Goal: Task Accomplishment & Management: Complete application form

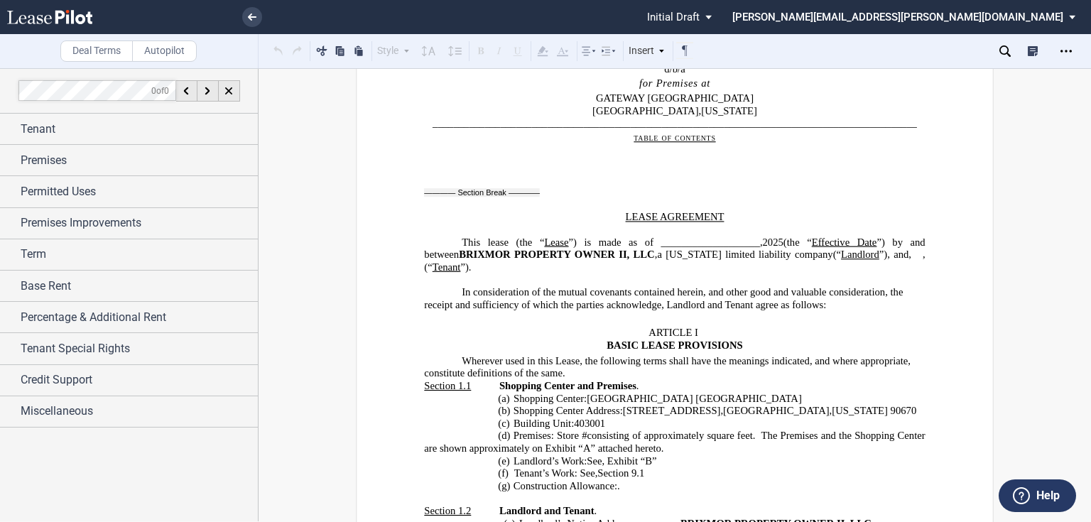
scroll to position [227, 0]
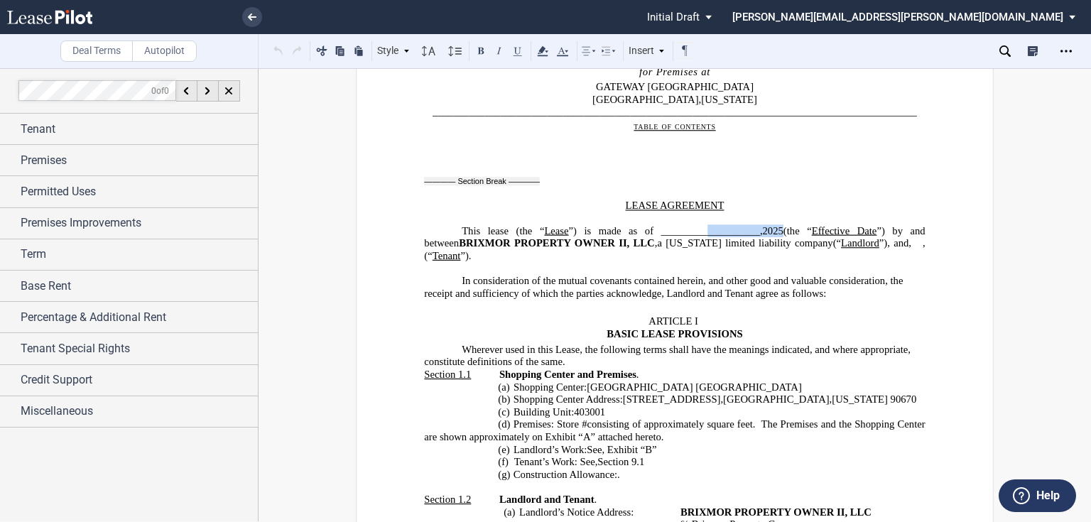
drag, startPoint x: 675, startPoint y: 234, endPoint x: 751, endPoint y: 233, distance: 76.0
click at [751, 233] on span "This lease (the “ Lease ”) is made as of ___________________, 2025 (the “ Effec…" at bounding box center [676, 236] width 504 height 24
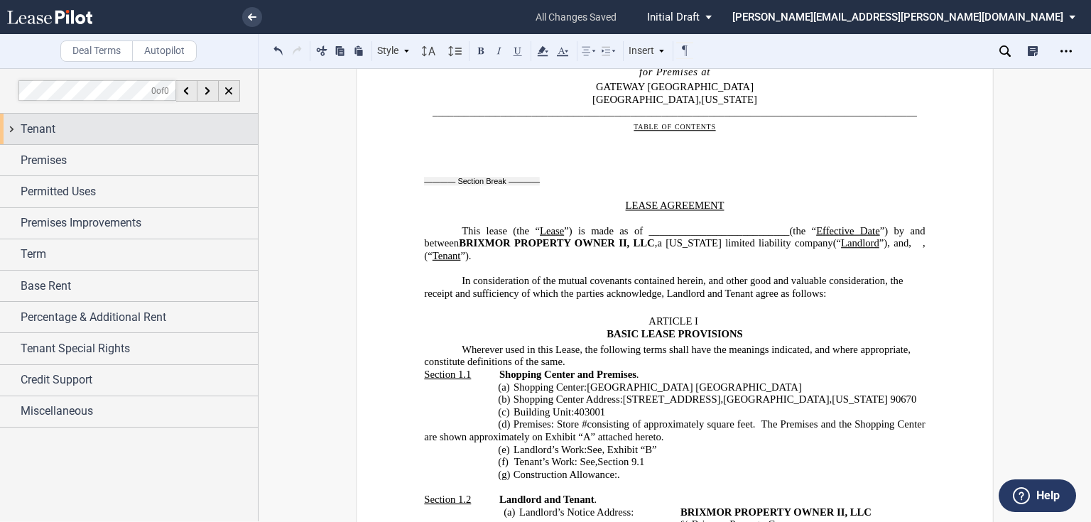
click at [43, 129] on span "Tenant" at bounding box center [38, 129] width 35 height 17
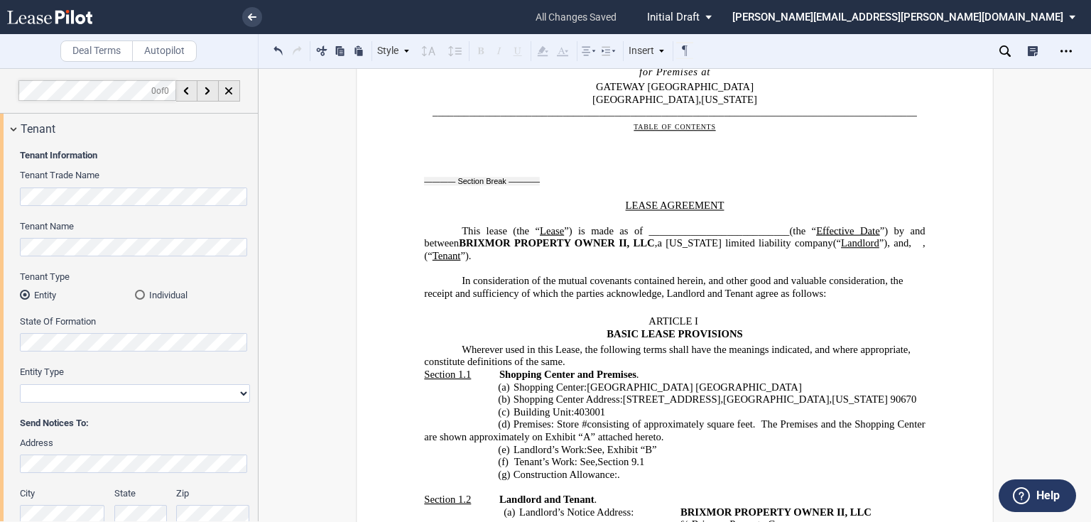
click at [0, 253] on html ".bocls-1{fill:#26354a;fill-rule:evenodd} Loading... × all changes saved Pending…" at bounding box center [545, 261] width 1091 height 522
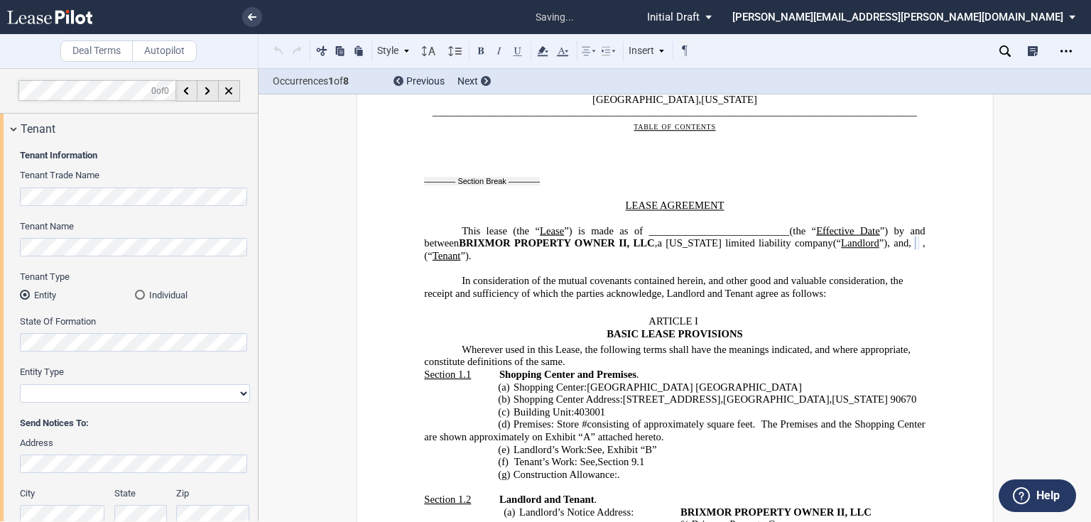
click at [142, 394] on select "Corporation Limited Liability Company General Partnership Limited Partnership O…" at bounding box center [135, 393] width 230 height 18
select select "limited liability company"
click at [20, 384] on select "Corporation Limited Liability Company General Partnership Limited Partnership O…" at bounding box center [135, 393] width 230 height 18
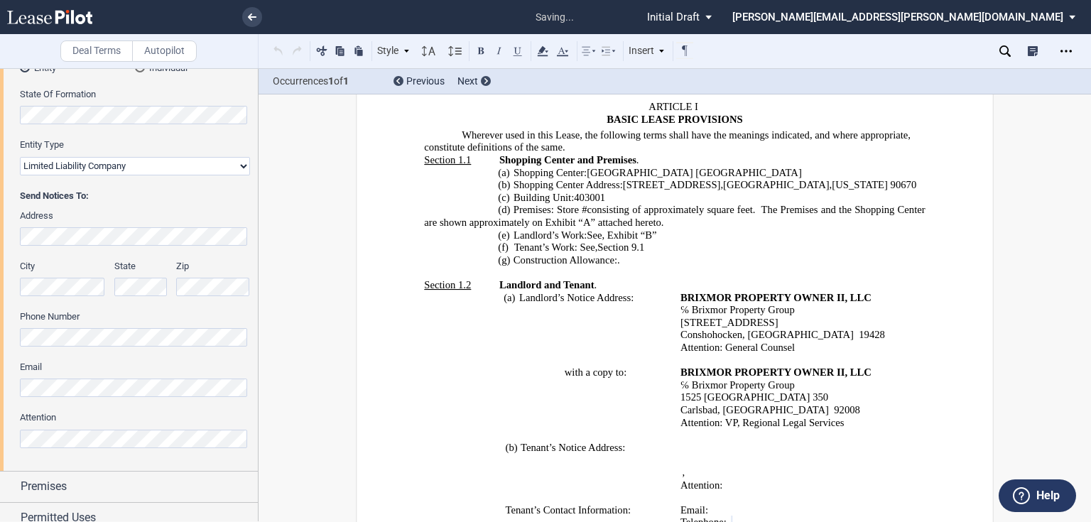
scroll to position [714, 0]
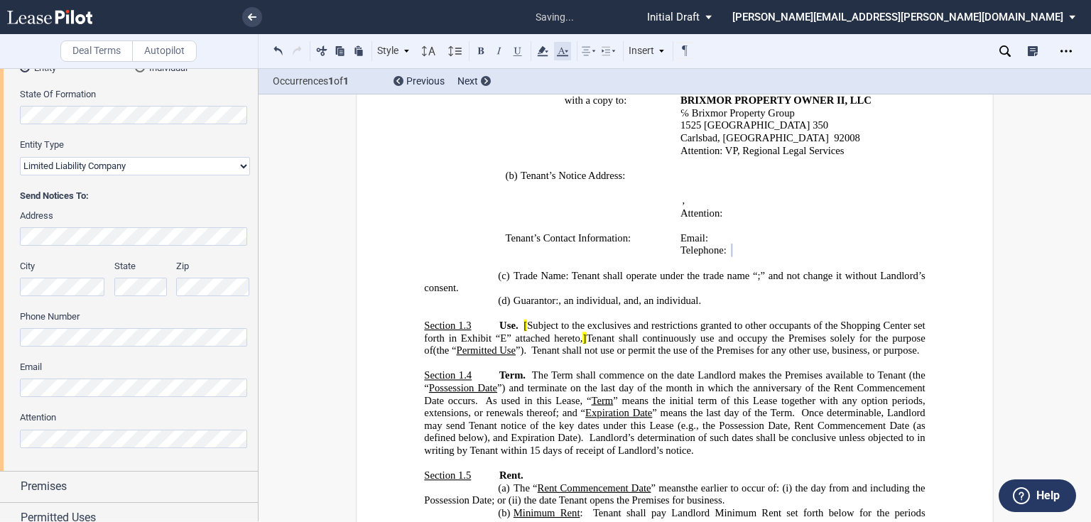
click at [565, 56] on use at bounding box center [562, 51] width 11 height 9
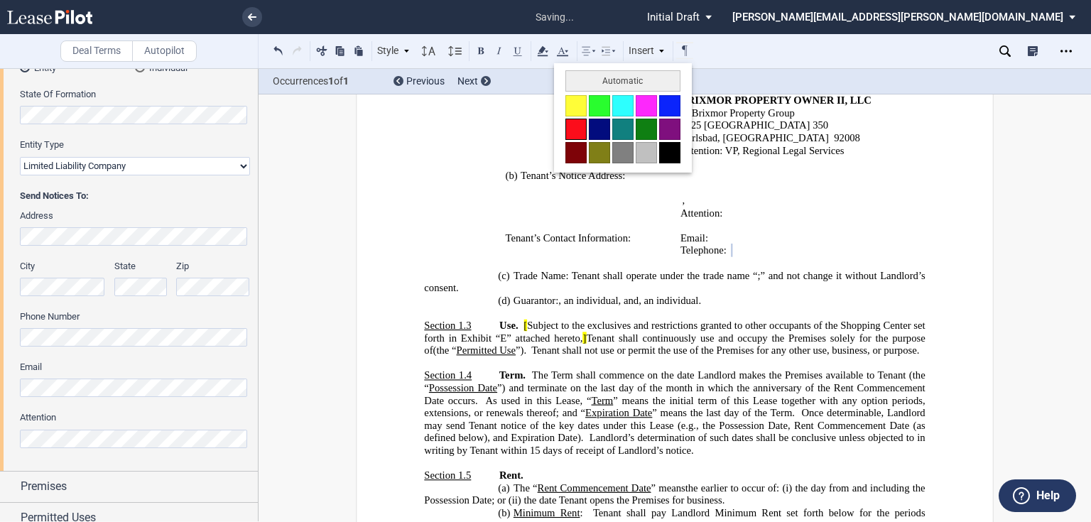
click at [578, 134] on button at bounding box center [575, 129] width 21 height 21
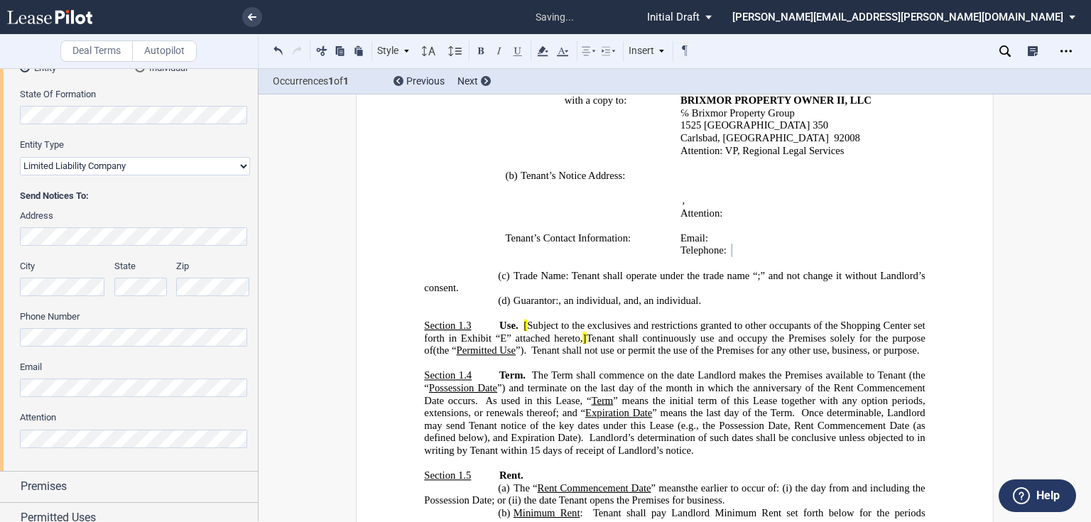
click at [601, 330] on span "Subject to the exclusives and restrictions granted to other occupants of the Sh…" at bounding box center [676, 332] width 504 height 24
click at [697, 240] on span "Email:" at bounding box center [695, 238] width 28 height 12
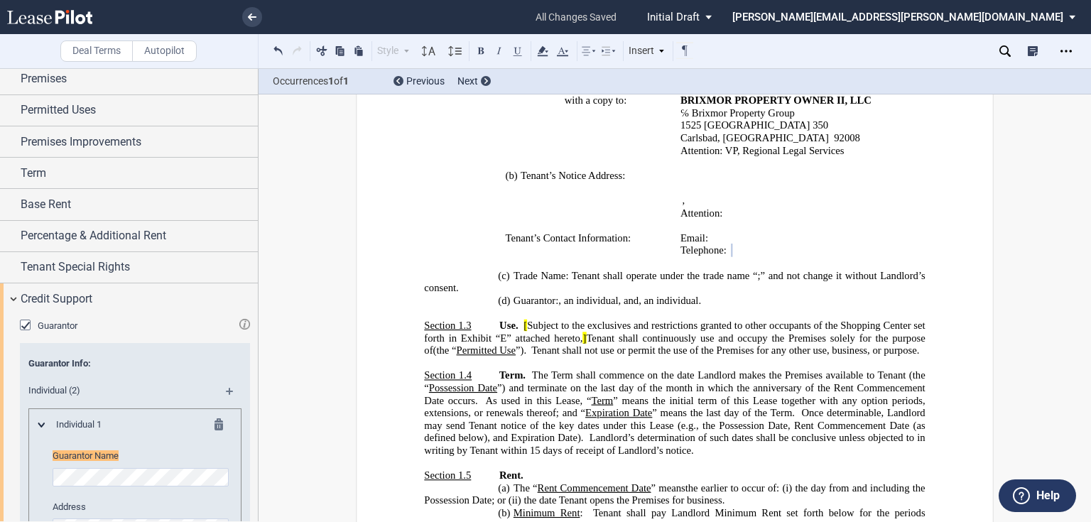
scroll to position [794, 0]
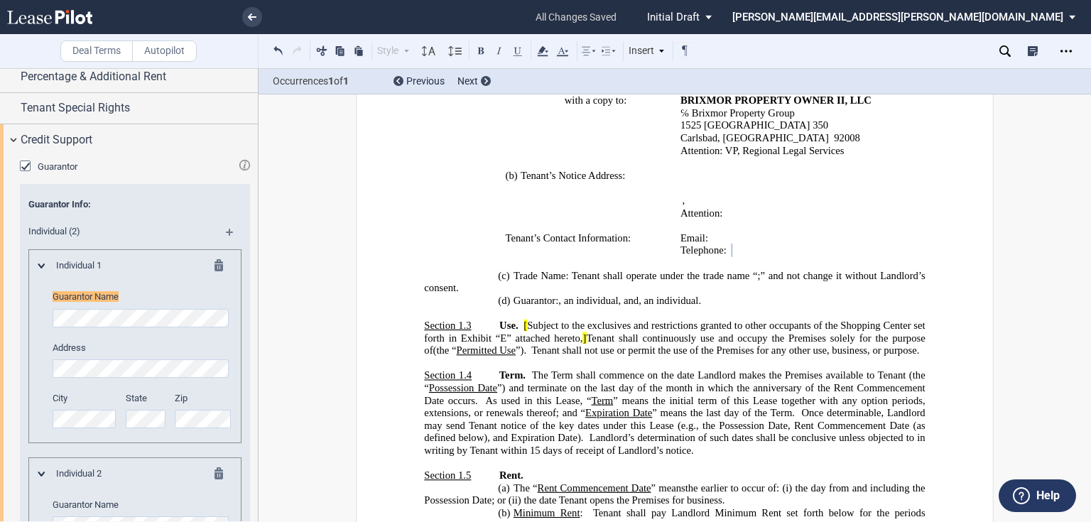
drag, startPoint x: 259, startPoint y: 384, endPoint x: 256, endPoint y: 289, distance: 95.2
drag, startPoint x: 251, startPoint y: 309, endPoint x: 253, endPoint y: 259, distance: 50.5
click at [253, 259] on div "Guarantor Guarantor Info: Individual (2) Individual 1 Guarantor Name Address Ci…" at bounding box center [129, 531] width 258 height 752
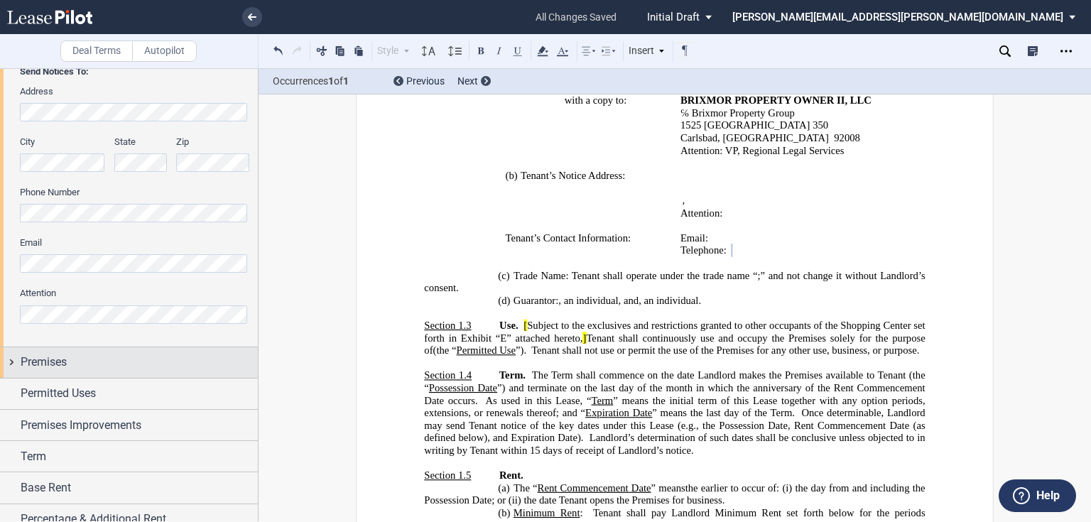
scroll to position [402, 0]
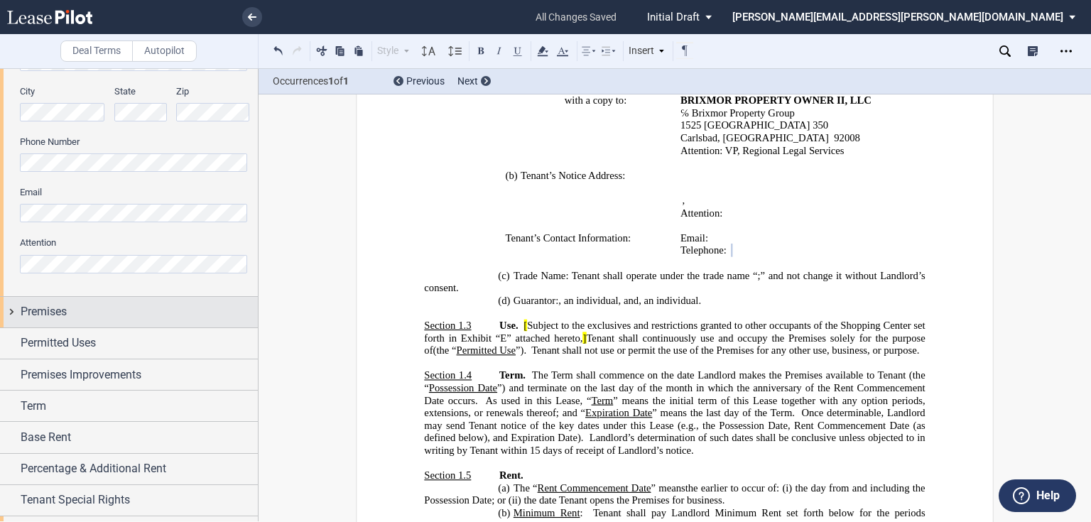
click at [194, 313] on div "Premises" at bounding box center [139, 311] width 237 height 17
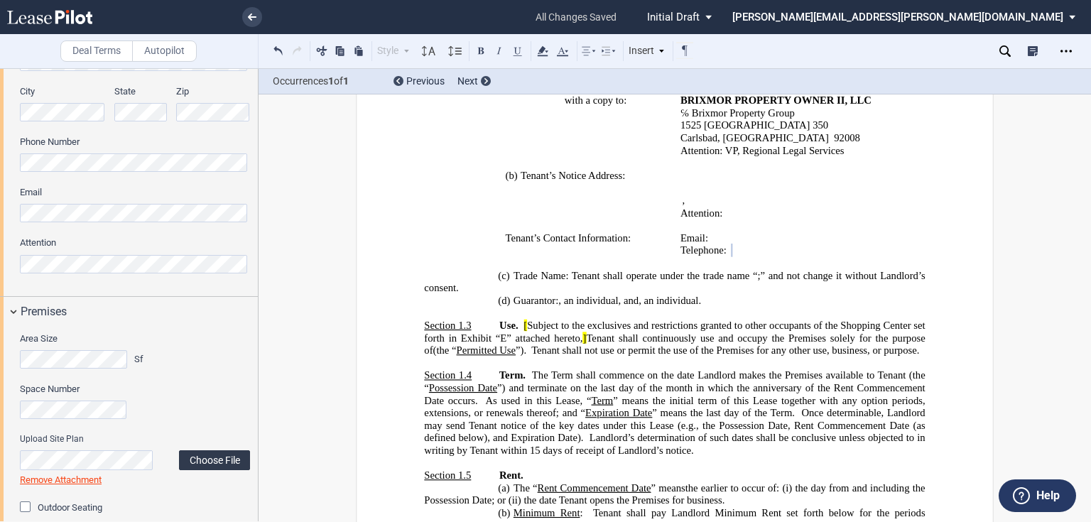
click at [211, 460] on label "Choose File" at bounding box center [214, 460] width 71 height 20
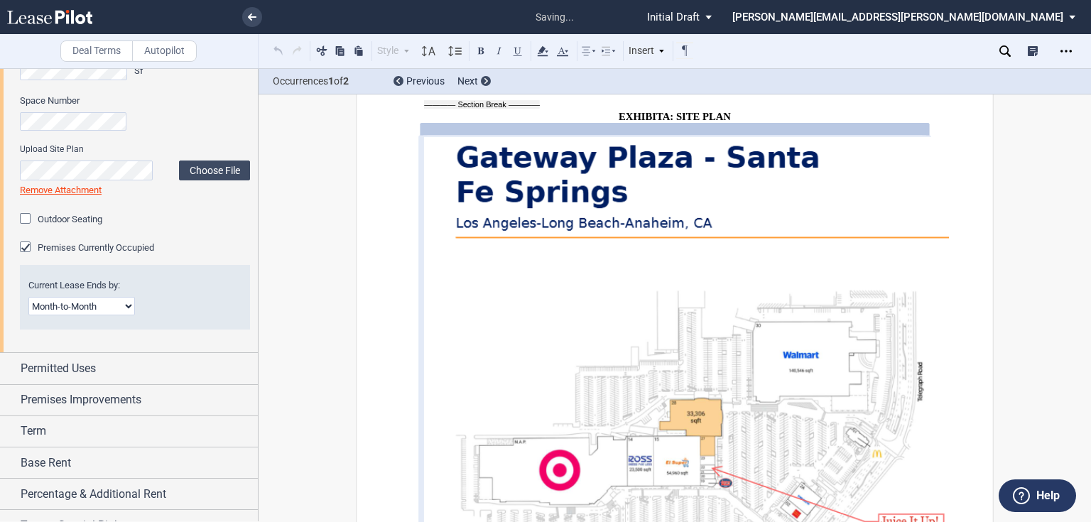
scroll to position [743, 0]
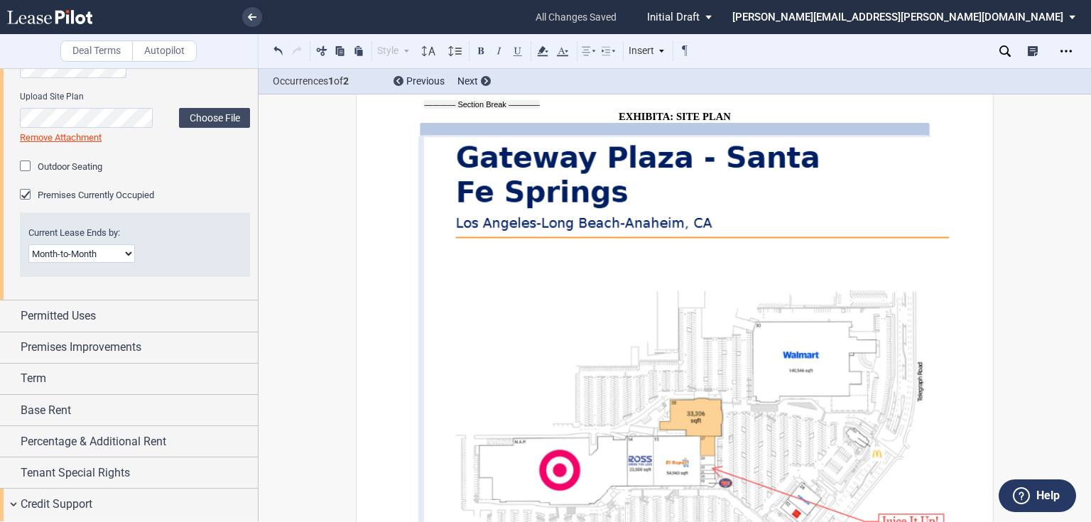
click at [128, 256] on select "Month-to-Month Early Termination Natural Expiration" at bounding box center [81, 253] width 107 height 18
select select "natural expiration"
click at [28, 244] on select "Month-to-Month Early Termination Natural Expiration" at bounding box center [81, 253] width 107 height 18
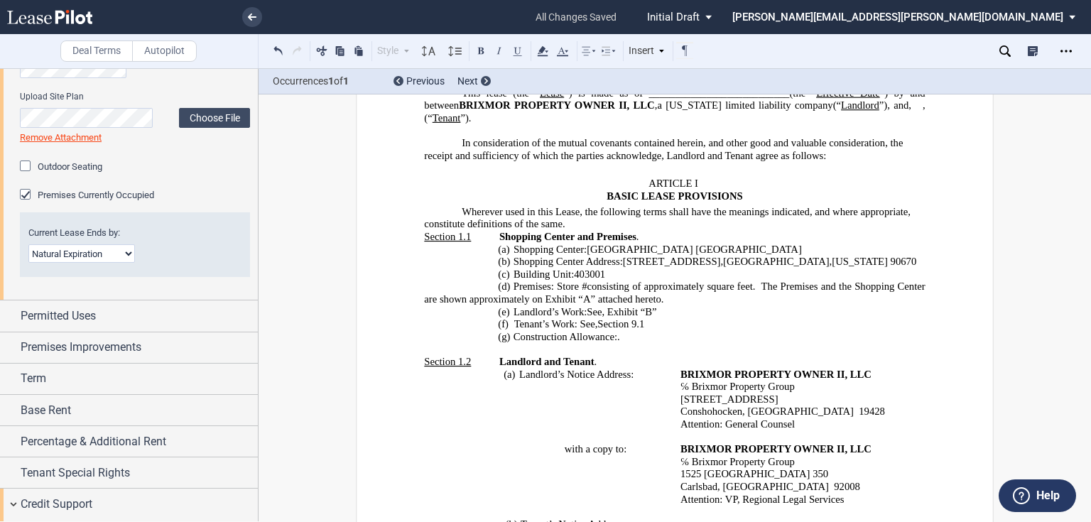
scroll to position [386, 0]
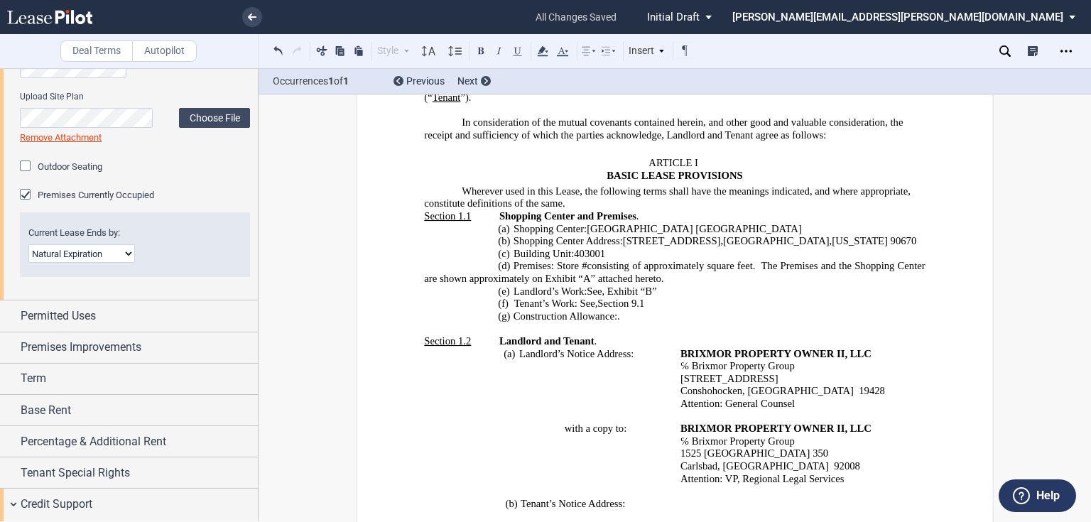
click at [750, 283] on p "(d) Premises: Store # ﻿ ﻿ consisting of approximately ﻿ ﻿ square feet. The Prem…" at bounding box center [674, 272] width 501 height 25
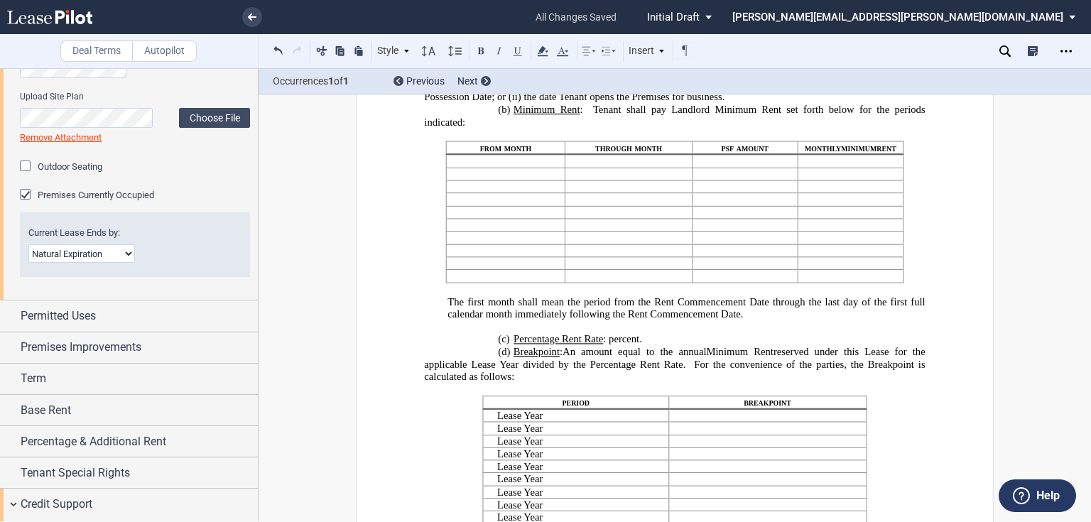
scroll to position [1180, 0]
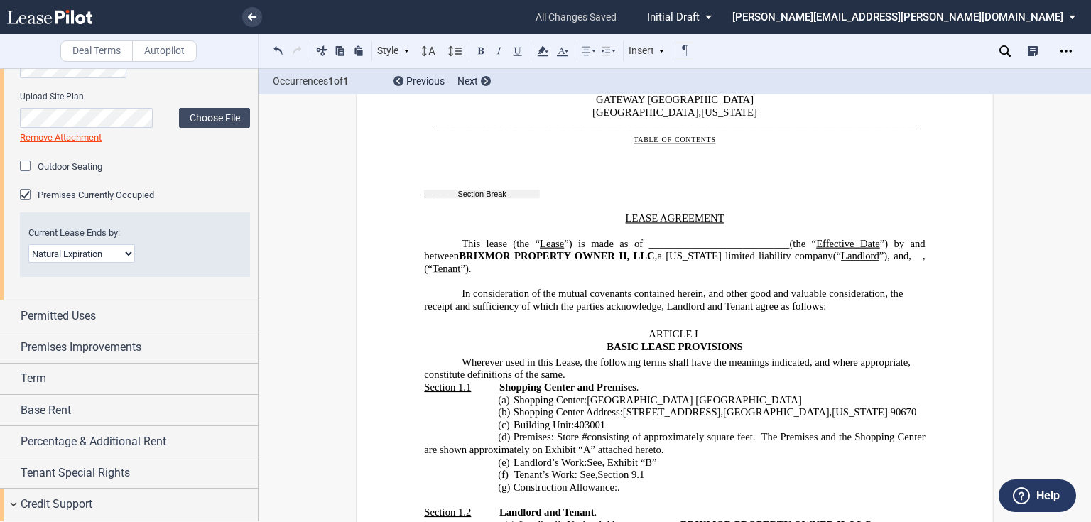
scroll to position [214, 0]
click at [746, 454] on p "(d) Premises: Store # ﻿ ﻿ consisting of approximately ﻿ ﻿ square feet. The Prem…" at bounding box center [674, 444] width 501 height 25
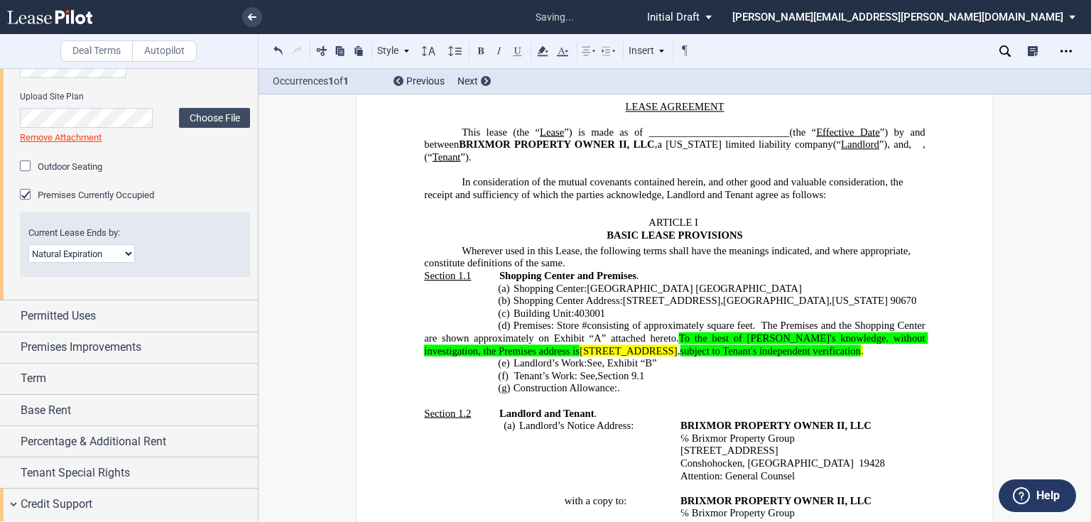
scroll to position [327, 0]
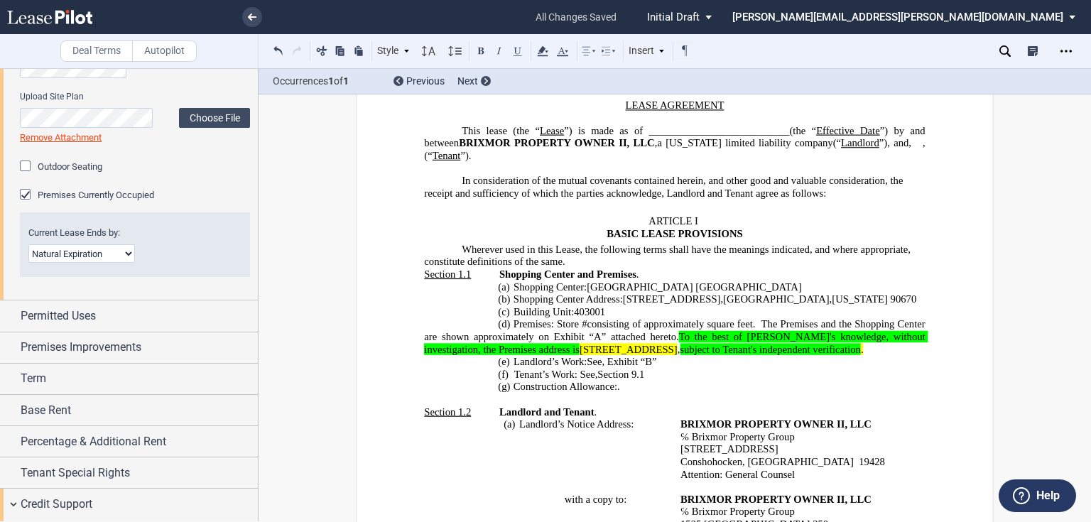
drag, startPoint x: 627, startPoint y: 351, endPoint x: 871, endPoint y: 353, distance: 244.4
click at [678, 353] on span "[STREET_ADDRESS]" at bounding box center [629, 349] width 98 height 12
drag, startPoint x: 754, startPoint y: 338, endPoint x: 764, endPoint y: 364, distance: 27.7
click at [764, 356] on p "(d) Premises: Store # ﻿ ﻿ consisting of approximately ﻿ ﻿ square feet. The Prem…" at bounding box center [674, 337] width 501 height 38
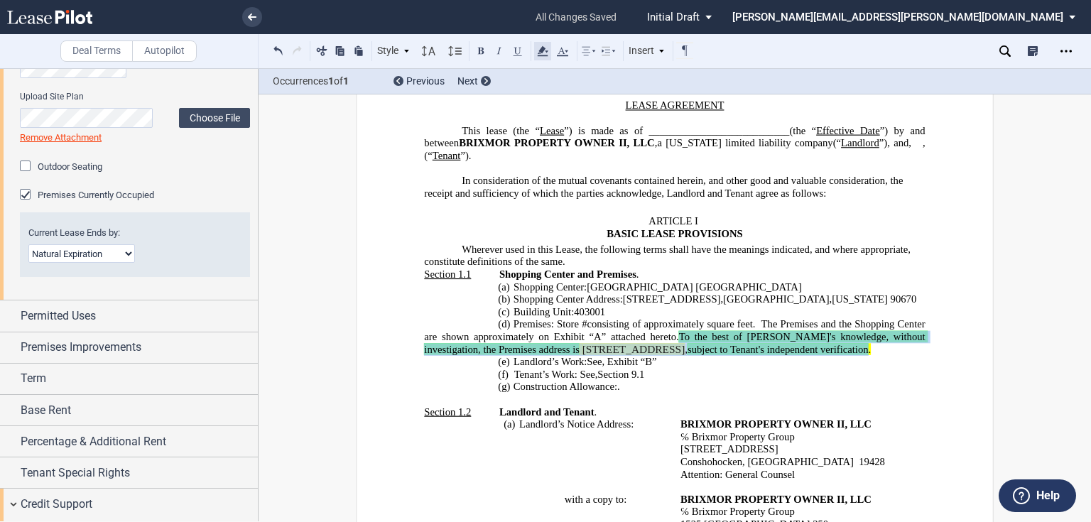
click at [547, 54] on icon at bounding box center [542, 51] width 17 height 17
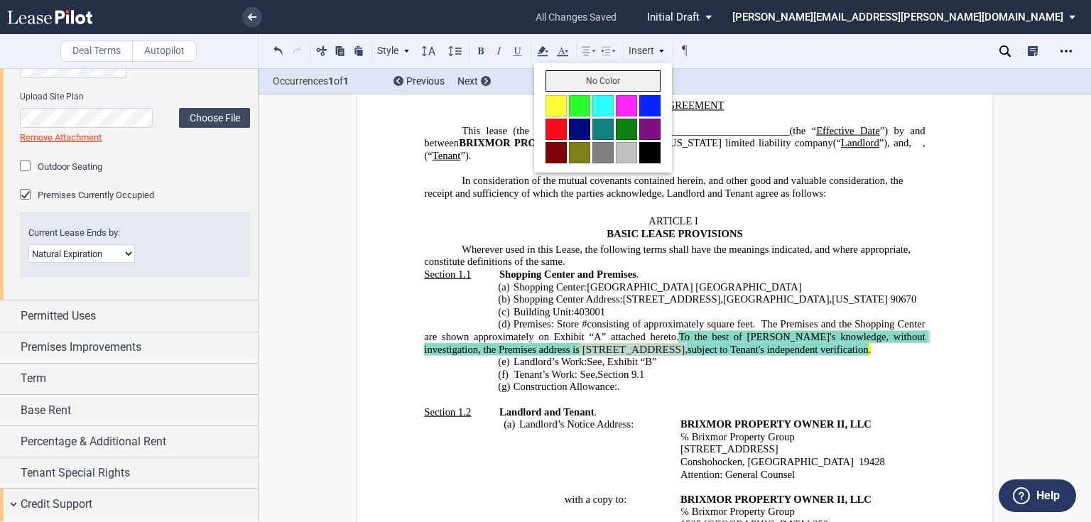
click at [556, 82] on button "No Color" at bounding box center [603, 80] width 115 height 21
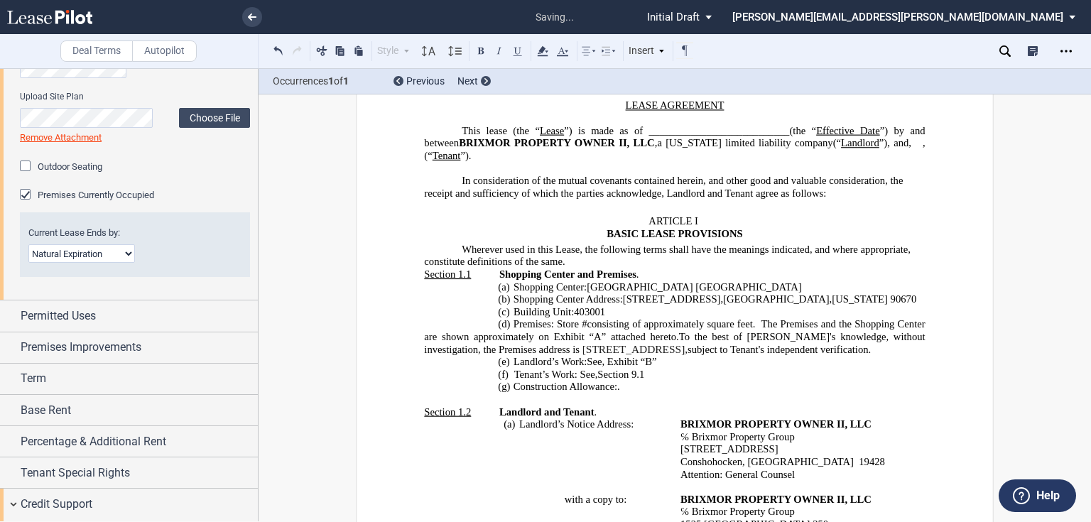
click at [600, 307] on span "403001" at bounding box center [589, 311] width 31 height 12
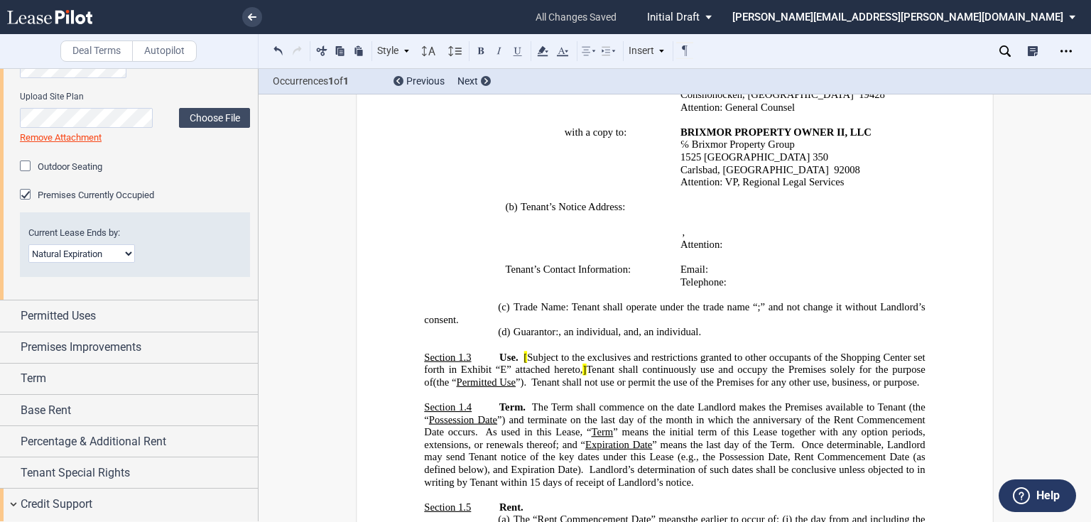
scroll to position [725, 0]
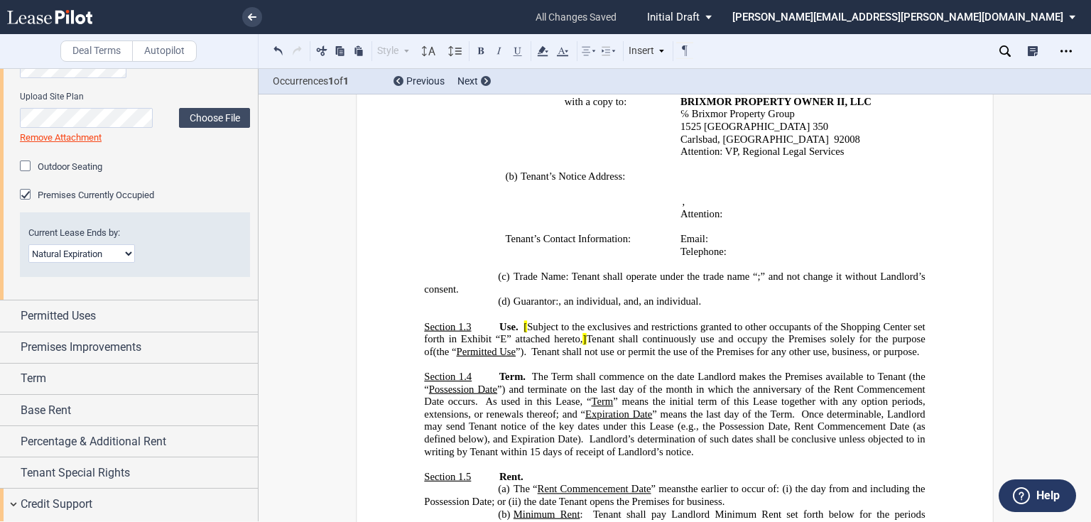
drag, startPoint x: 727, startPoint y: 262, endPoint x: 799, endPoint y: 261, distance: 71.8
click at [799, 259] on p "Telephone: ﻿ ﻿" at bounding box center [800, 252] width 239 height 13
click at [564, 51] on icon at bounding box center [562, 51] width 17 height 17
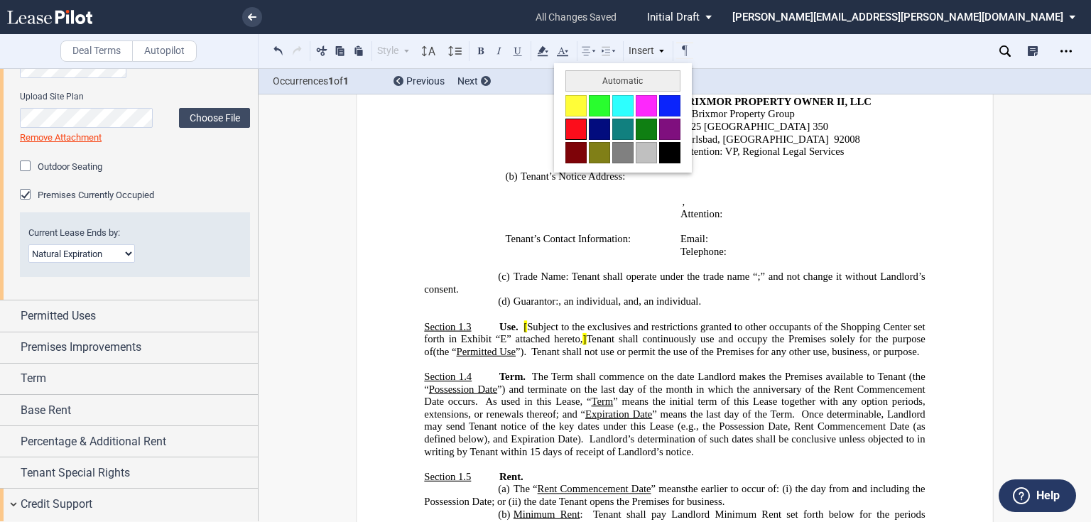
click at [569, 131] on button at bounding box center [575, 129] width 21 height 21
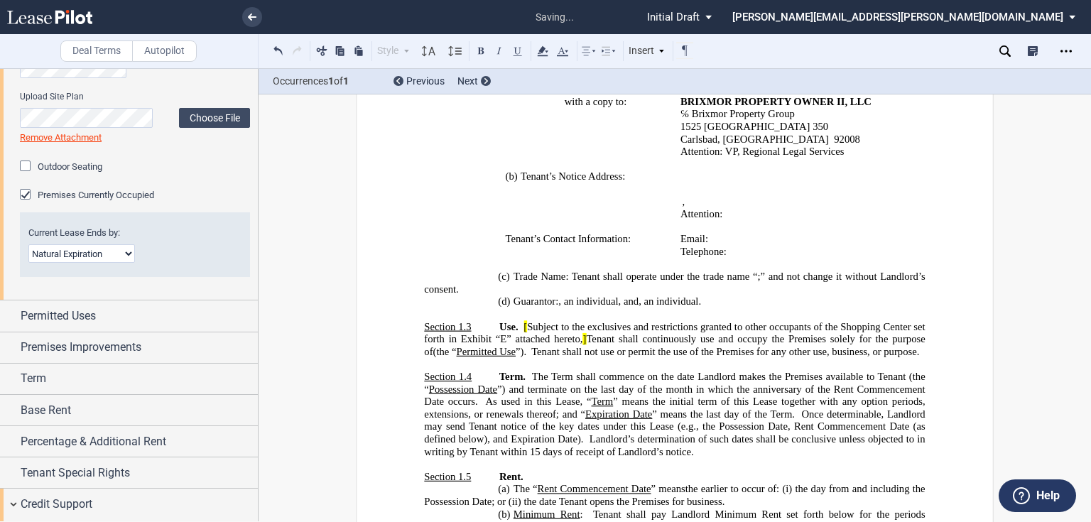
click at [649, 350] on span "Tenant shall continuously use and occupy the Premises solely for the purpose of" at bounding box center [676, 345] width 504 height 24
click at [1007, 52] on use at bounding box center [1005, 50] width 11 height 11
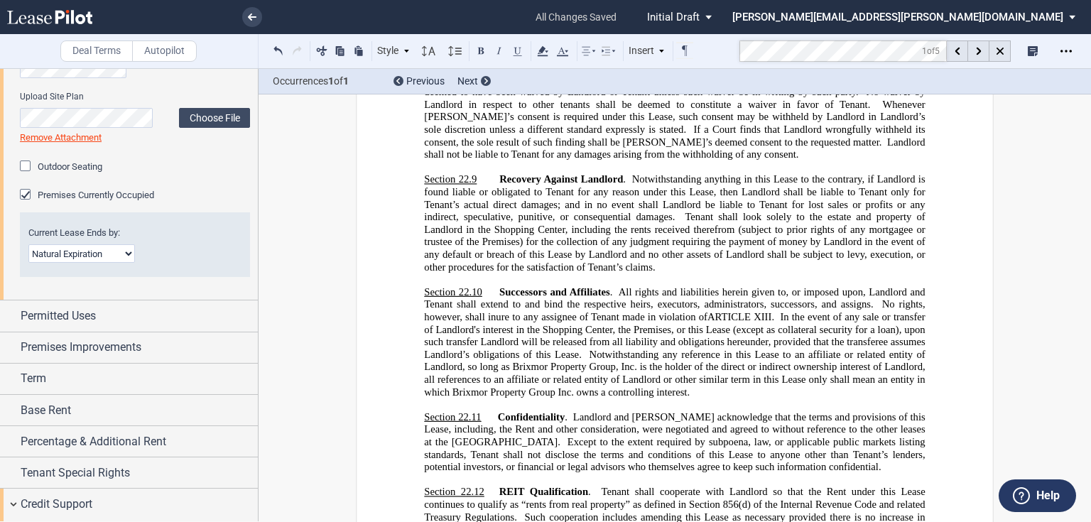
scroll to position [18459, 0]
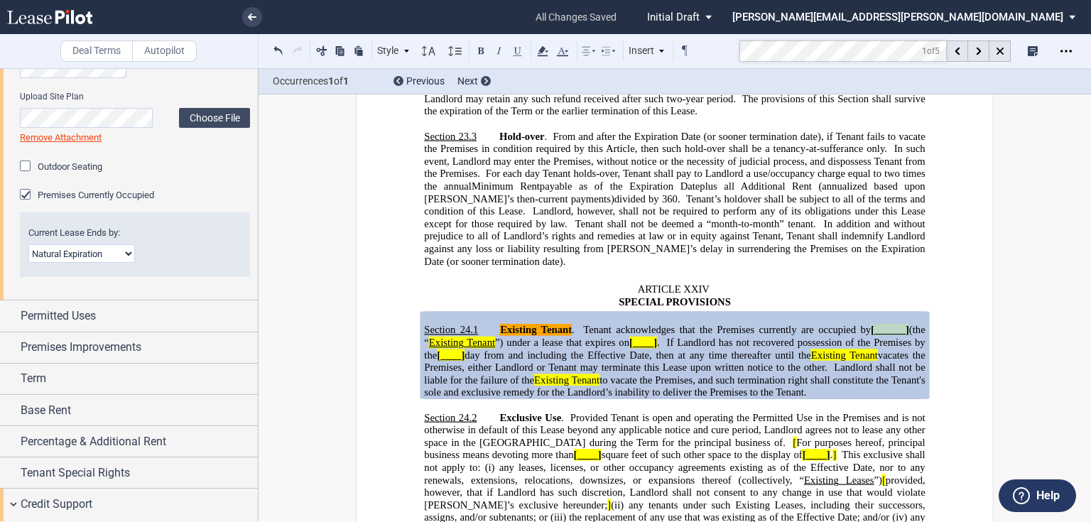
drag, startPoint x: 862, startPoint y: 251, endPoint x: 906, endPoint y: 250, distance: 44.8
click at [906, 325] on span "Existing Tenant . Tenant acknowledges that the Premises currently are occupied …" at bounding box center [676, 362] width 504 height 75
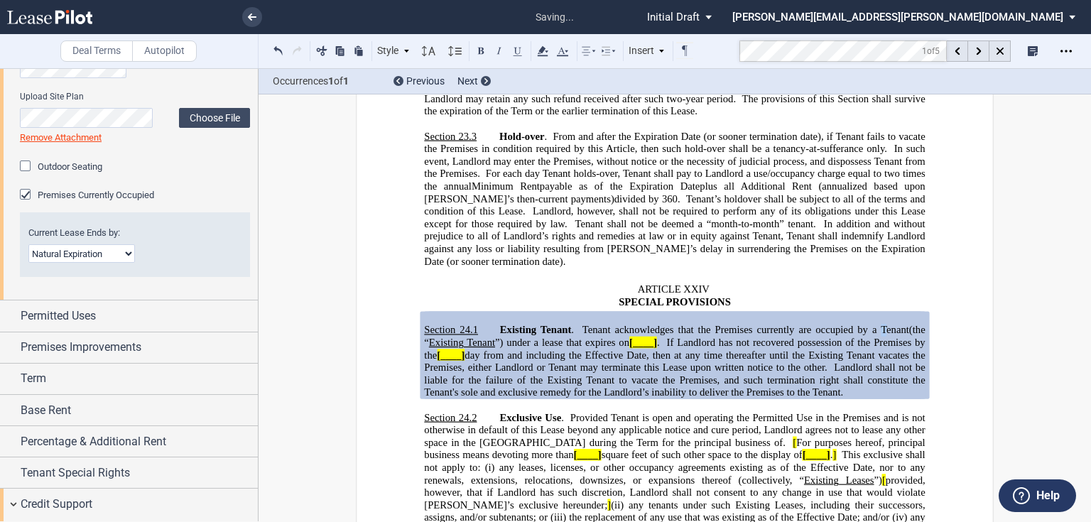
click at [878, 325] on span "Tenant acknowledges that the Premises currently are occupied by a Tenant" at bounding box center [746, 331] width 327 height 12
drag, startPoint x: 627, startPoint y: 264, endPoint x: 656, endPoint y: 263, distance: 28.5
click at [656, 325] on span "Existing Tenant . Tenant acknowledges that the Premises currently are occupied …" at bounding box center [676, 362] width 504 height 75
click at [605, 350] on span "day from and including the Effective Date, then at any time thereafter until th…" at bounding box center [676, 362] width 504 height 24
drag, startPoint x: 628, startPoint y: 261, endPoint x: 654, endPoint y: 266, distance: 26.8
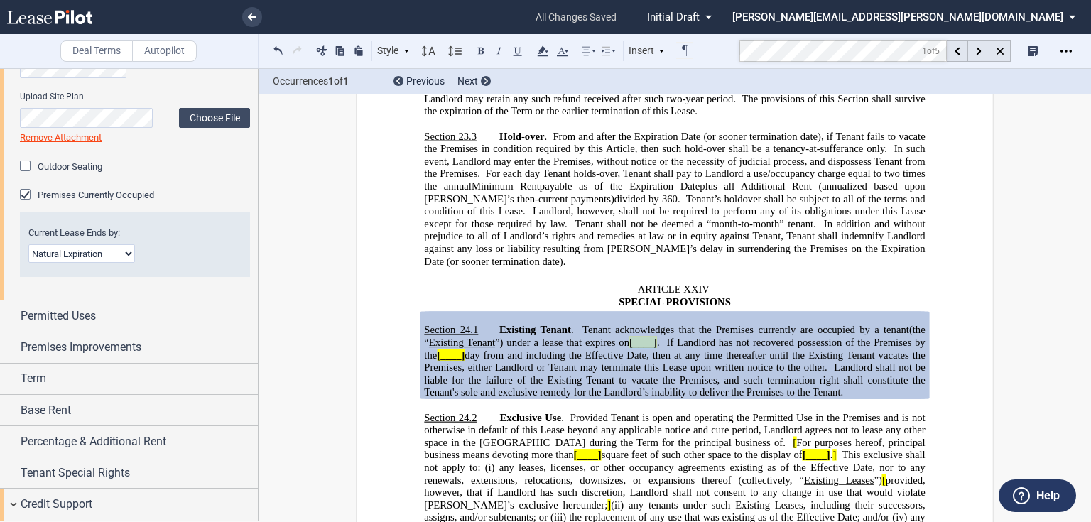
click at [654, 337] on span "[____]" at bounding box center [643, 343] width 28 height 12
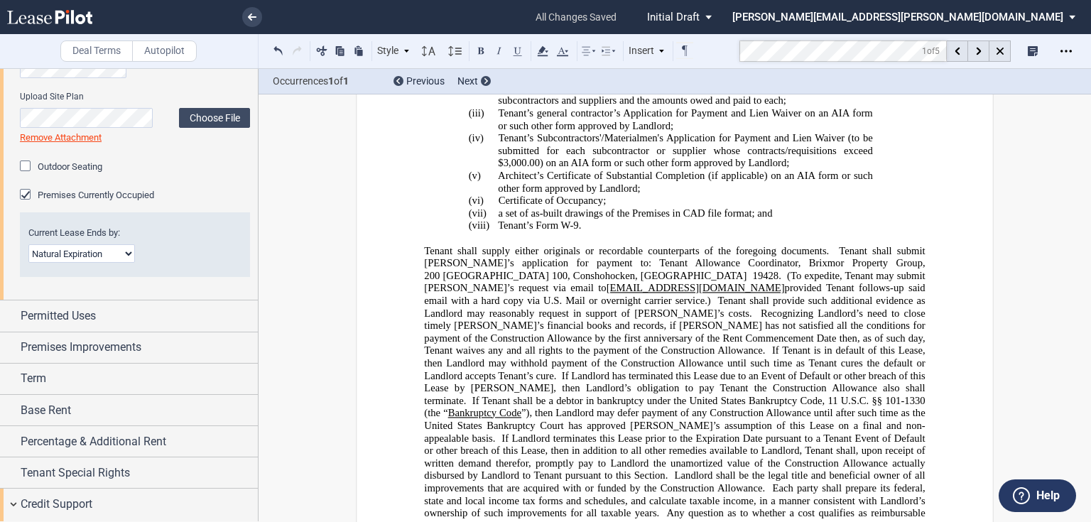
scroll to position [7607, 0]
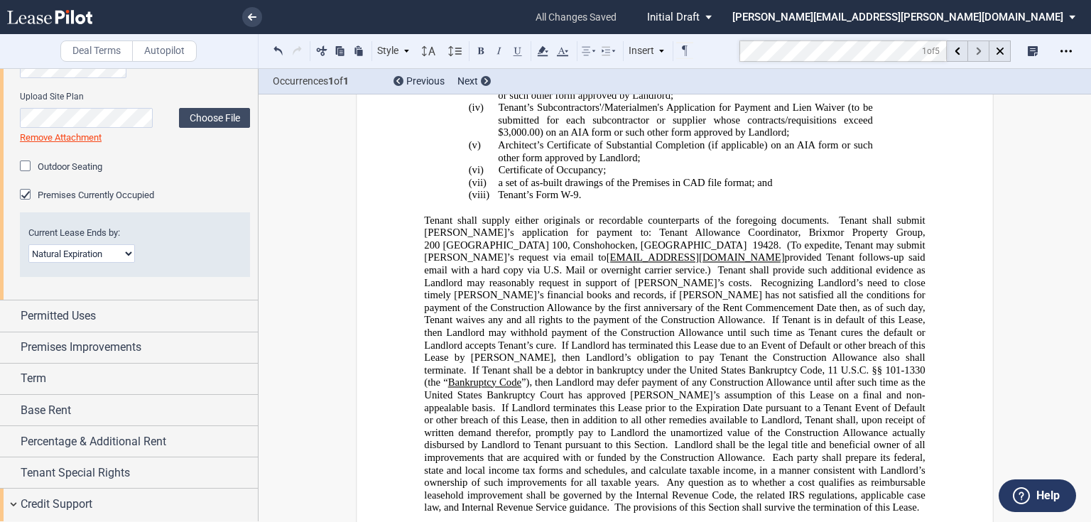
click at [975, 48] on div at bounding box center [978, 50] width 21 height 21
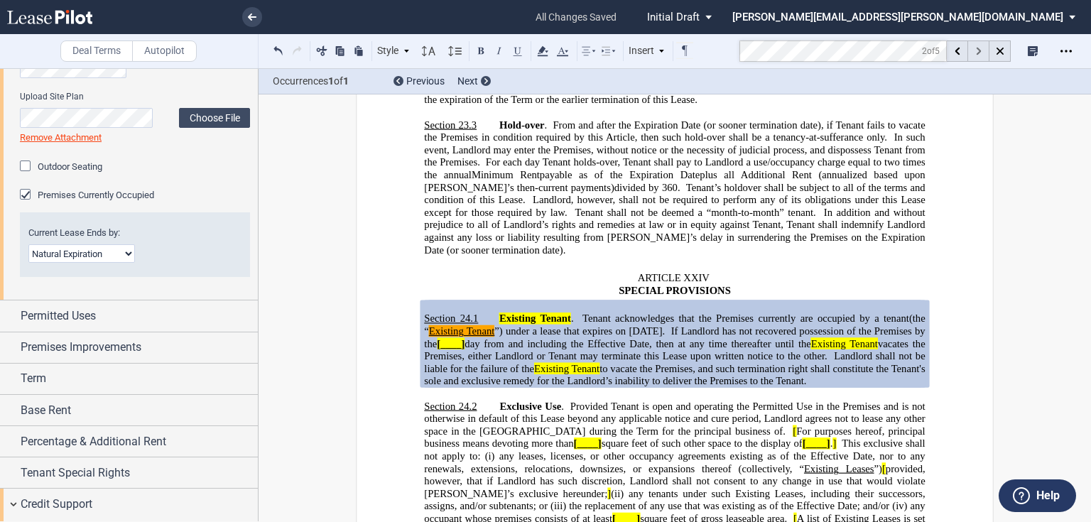
scroll to position [18472, 0]
click at [499, 399] on span "Provided Tenant is open and operating the Permitted Use in the Premises and is …" at bounding box center [676, 417] width 504 height 37
click at [500, 399] on span "Provided Tenant is open and operating the Permitted Use in the Premises and is …" at bounding box center [676, 417] width 504 height 37
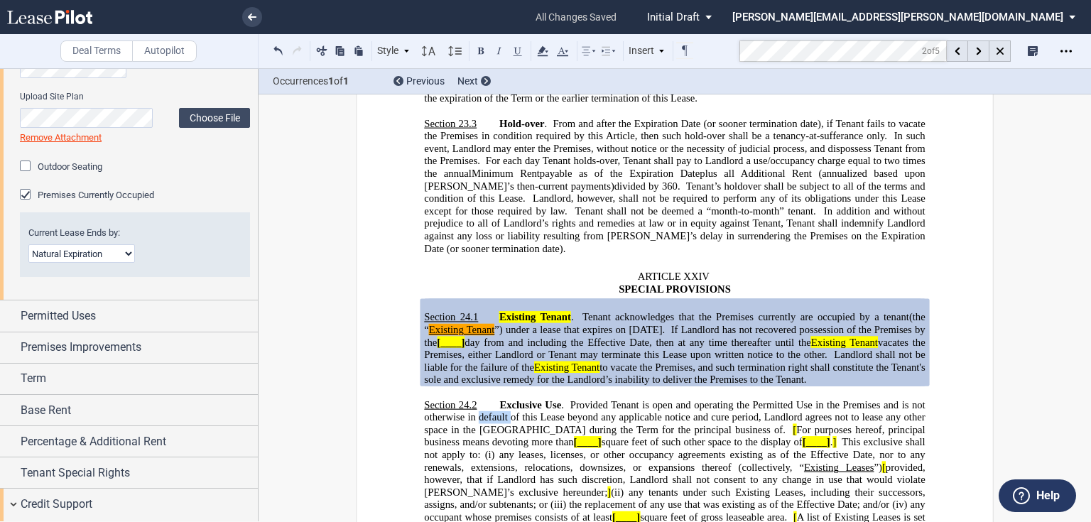
click at [500, 399] on span "Provided Tenant is open and operating the Permitted Use in the Premises and is …" at bounding box center [676, 417] width 504 height 37
click at [531, 205] on span "In addition and without prejudice to all of Landlord’s rights and remedies at l…" at bounding box center [676, 229] width 504 height 49
click at [867, 205] on span "In addition and without prejudice to all of Landlord’s rights and remedies at l…" at bounding box center [676, 229] width 504 height 49
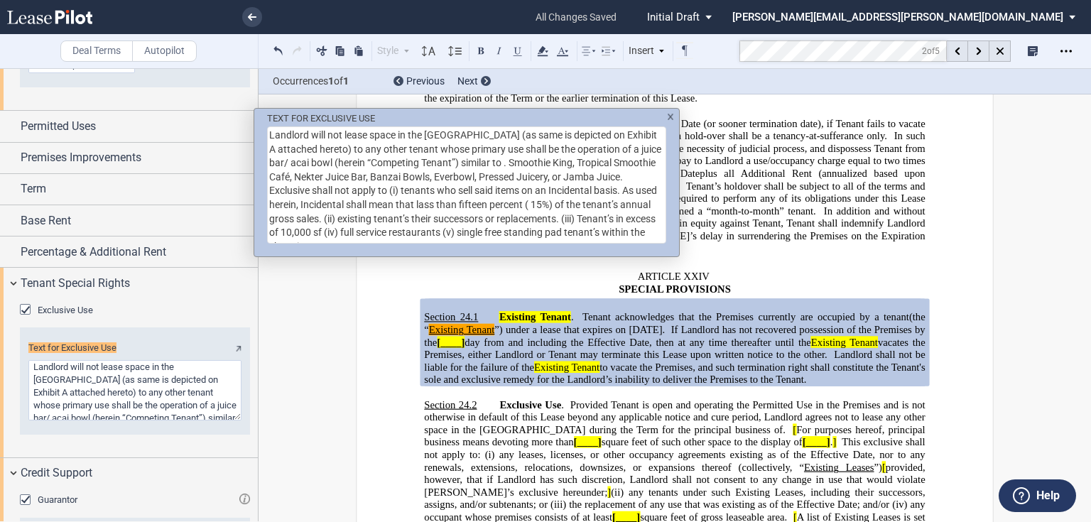
scroll to position [984, 0]
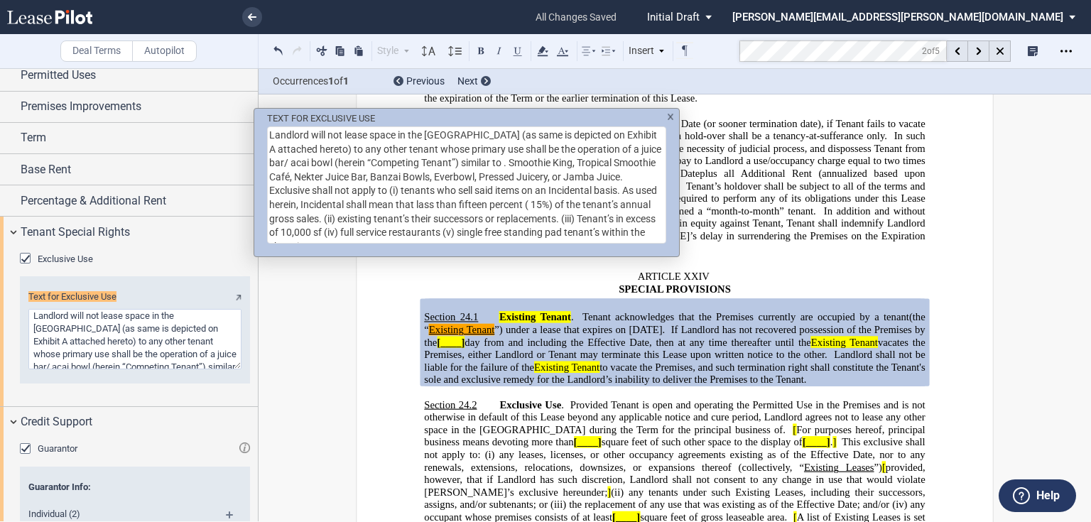
click at [672, 116] on img "TEXT FOR ..." at bounding box center [670, 117] width 7 height 6
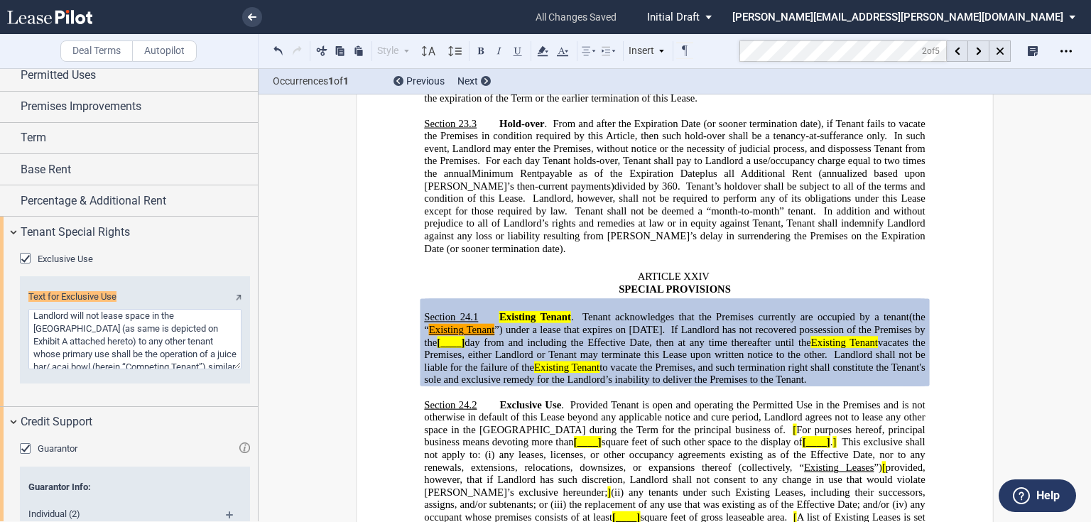
click at [679, 271] on span "ARTICLE XXIV" at bounding box center [674, 277] width 72 height 12
click at [707, 337] on span "day from and including the Effective Date, then at any time thereafter until th…" at bounding box center [676, 349] width 504 height 24
click at [997, 54] on icon at bounding box center [1000, 51] width 7 height 7
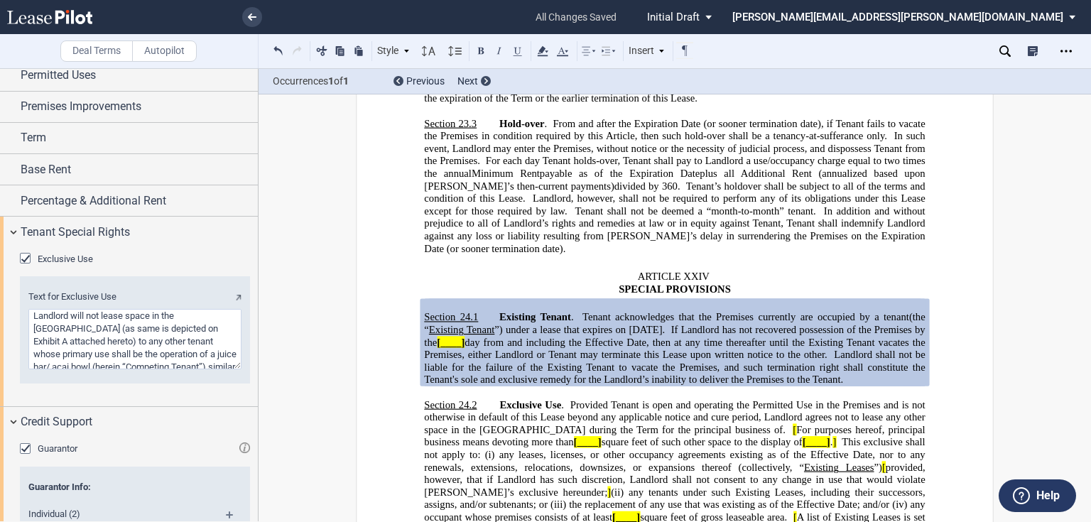
click at [774, 271] on p "ARTICLE XXIV SPECIAL PROVISIONS" at bounding box center [674, 283] width 501 height 25
click at [838, 193] on span "Landlord, however, shall not be required to perform any of its obligations unde…" at bounding box center [676, 205] width 504 height 24
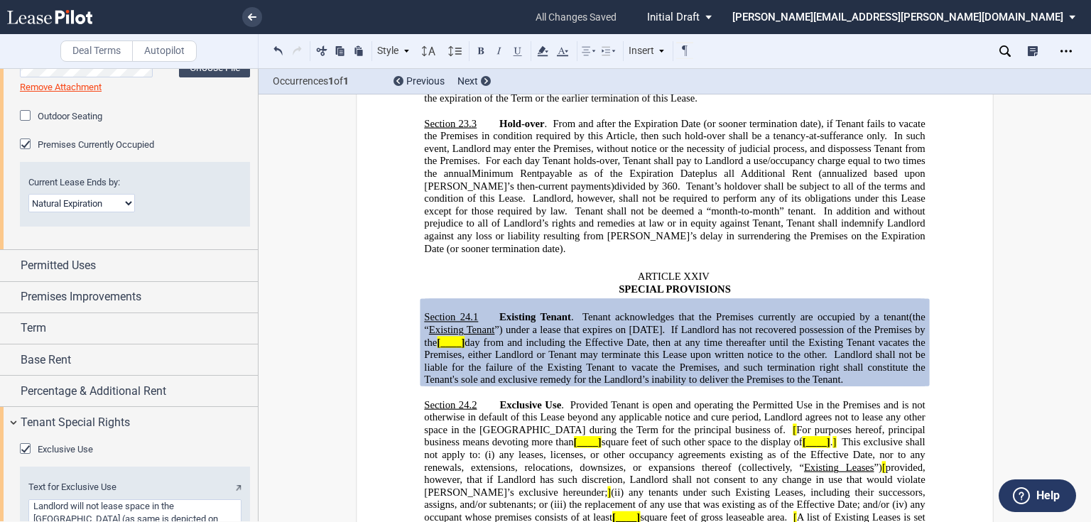
scroll to position [813, 0]
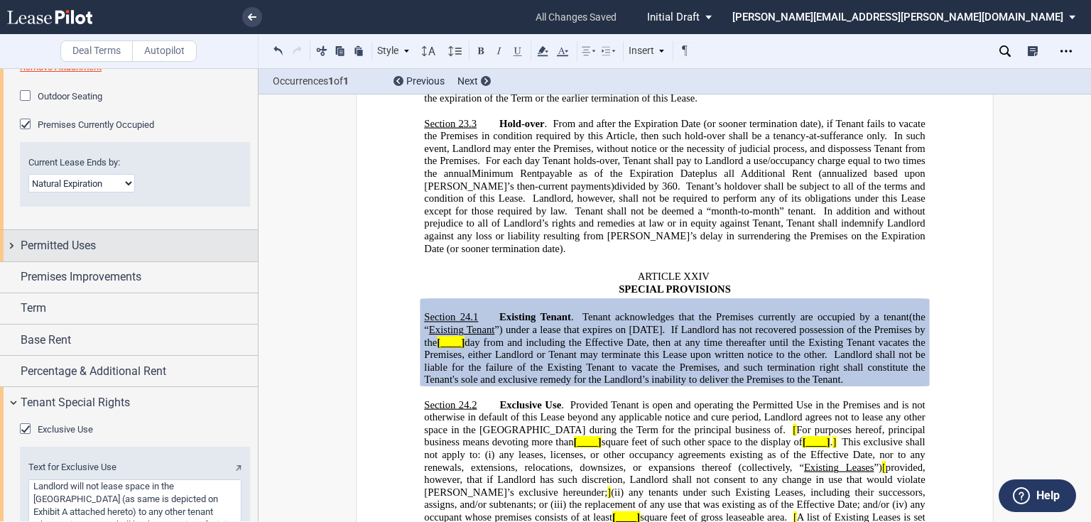
click at [102, 247] on div "Permitted Uses" at bounding box center [139, 245] width 237 height 17
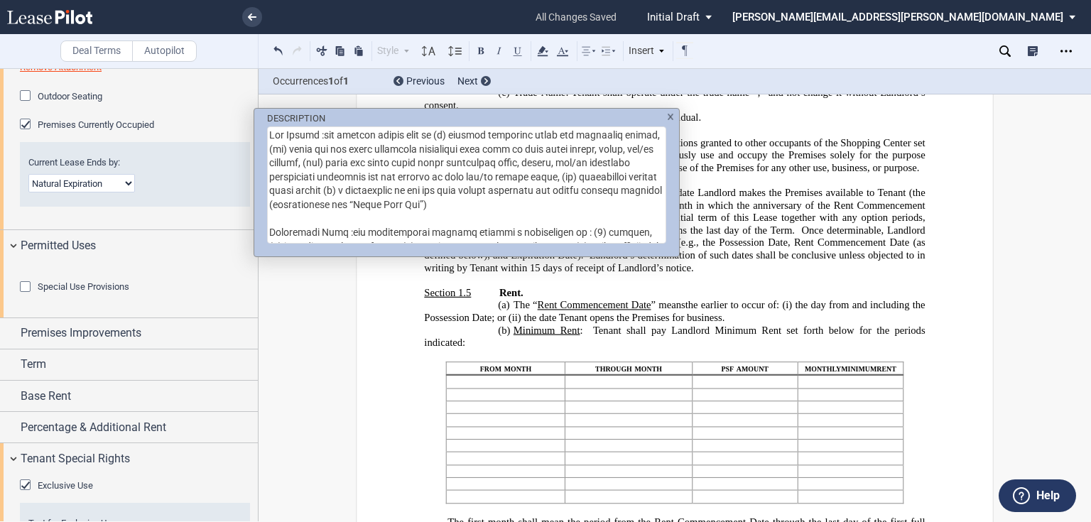
scroll to position [790, 0]
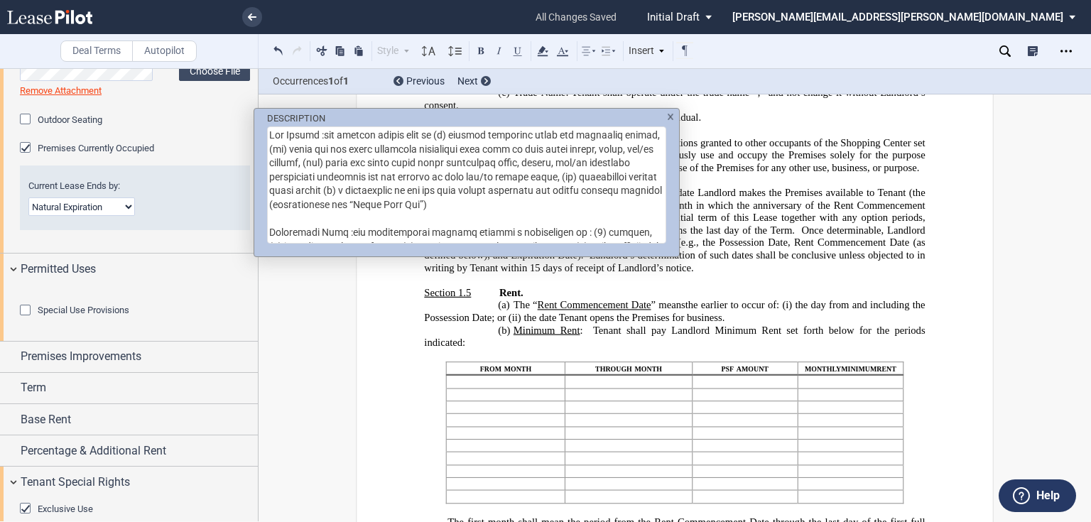
click at [474, 313] on div "DESCRIPTION" at bounding box center [545, 261] width 1091 height 522
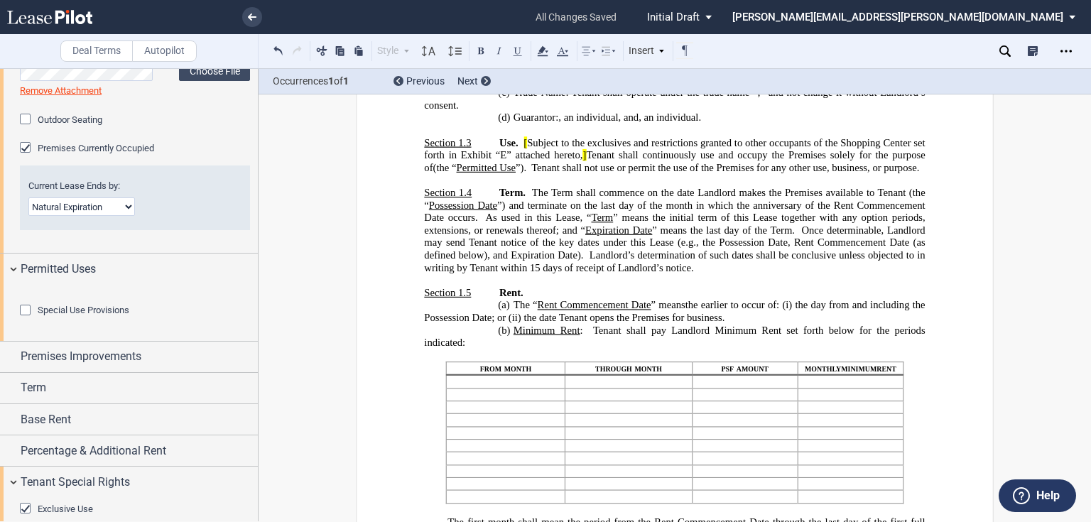
click at [1003, 48] on icon at bounding box center [1005, 50] width 11 height 11
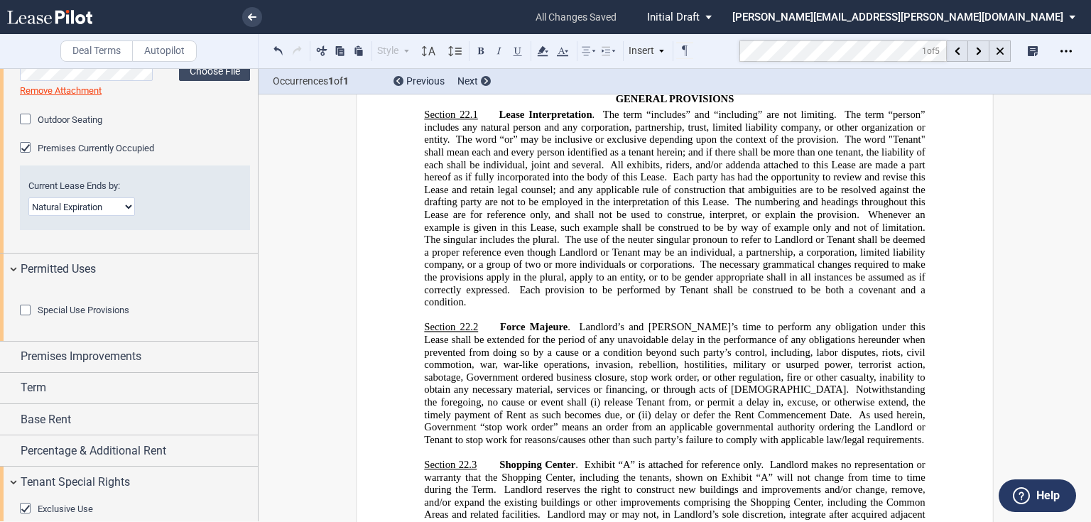
scroll to position [18459, 0]
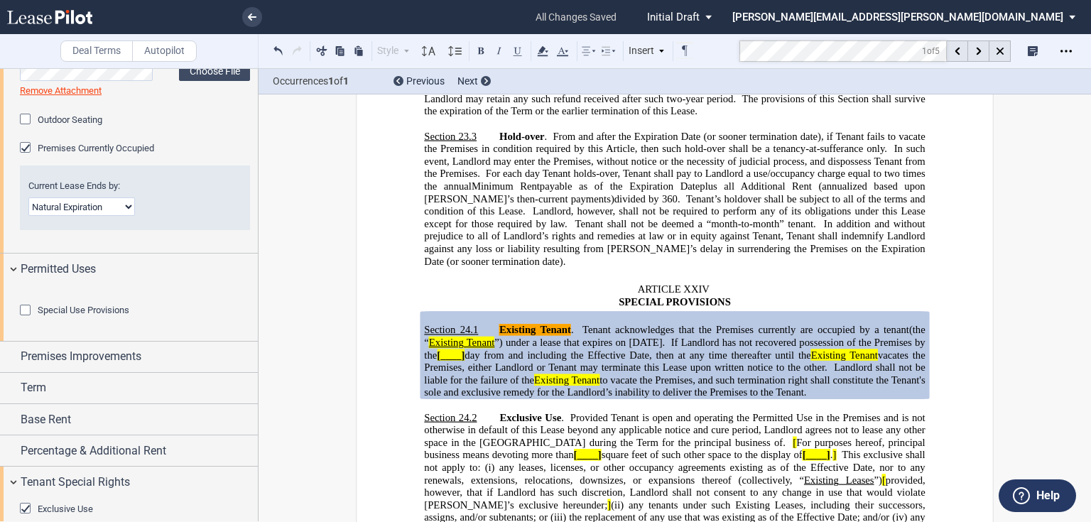
click at [591, 412] on span "Provided Tenant is open and operating the Permitted Use in the Premises and is …" at bounding box center [676, 430] width 504 height 37
drag, startPoint x: 475, startPoint y: 276, endPoint x: 699, endPoint y: 276, distance: 224.5
click at [699, 325] on span "Existing Tenant . Tenant acknowledges that the Premises currently are occupied …" at bounding box center [676, 362] width 504 height 75
